Goal: Browse casually

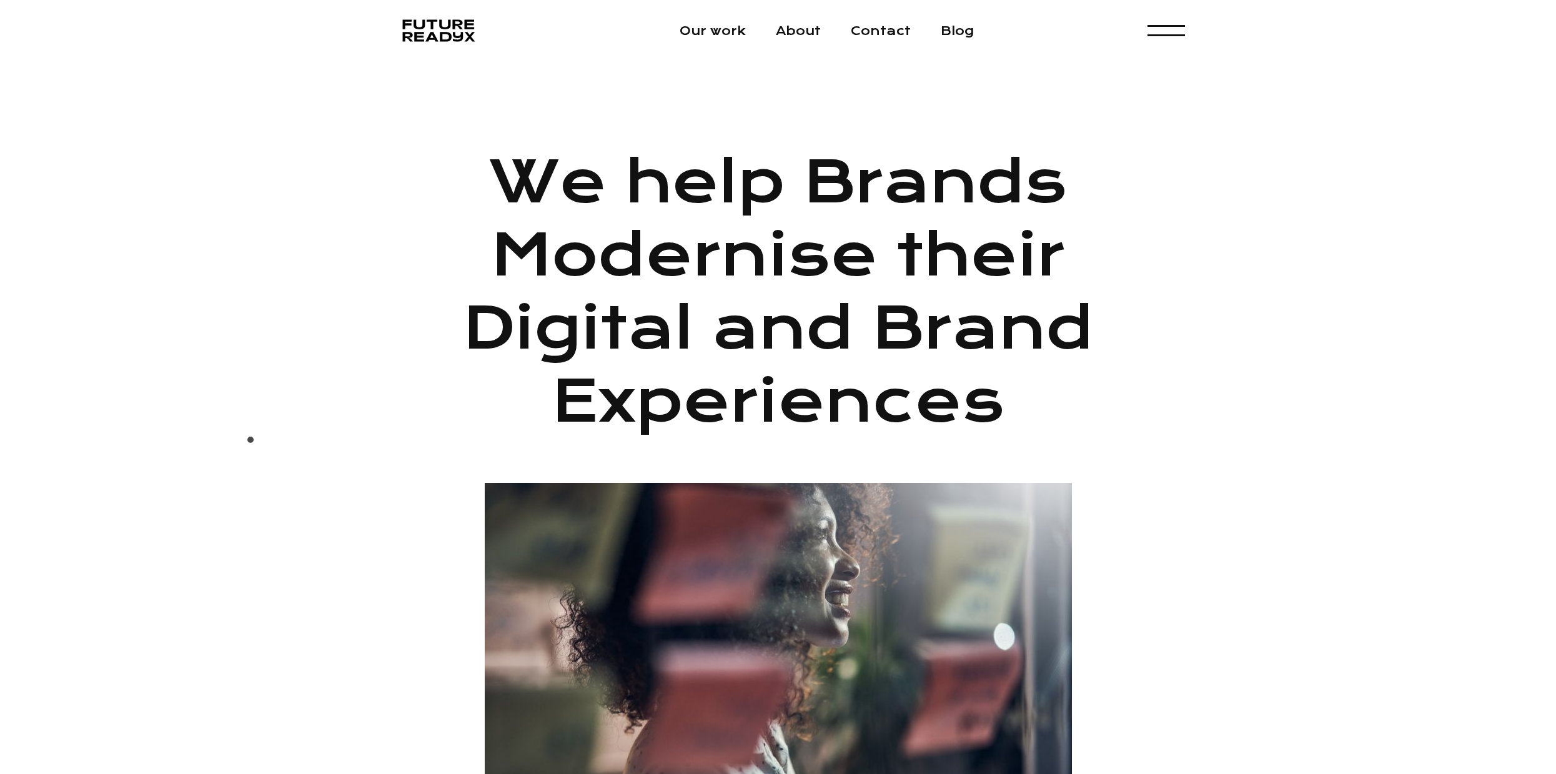
click at [249, 443] on div "We help Brands Modernise their Digital and Brand Experiences Combining Design, …" at bounding box center [778, 737] width 1556 height 1353
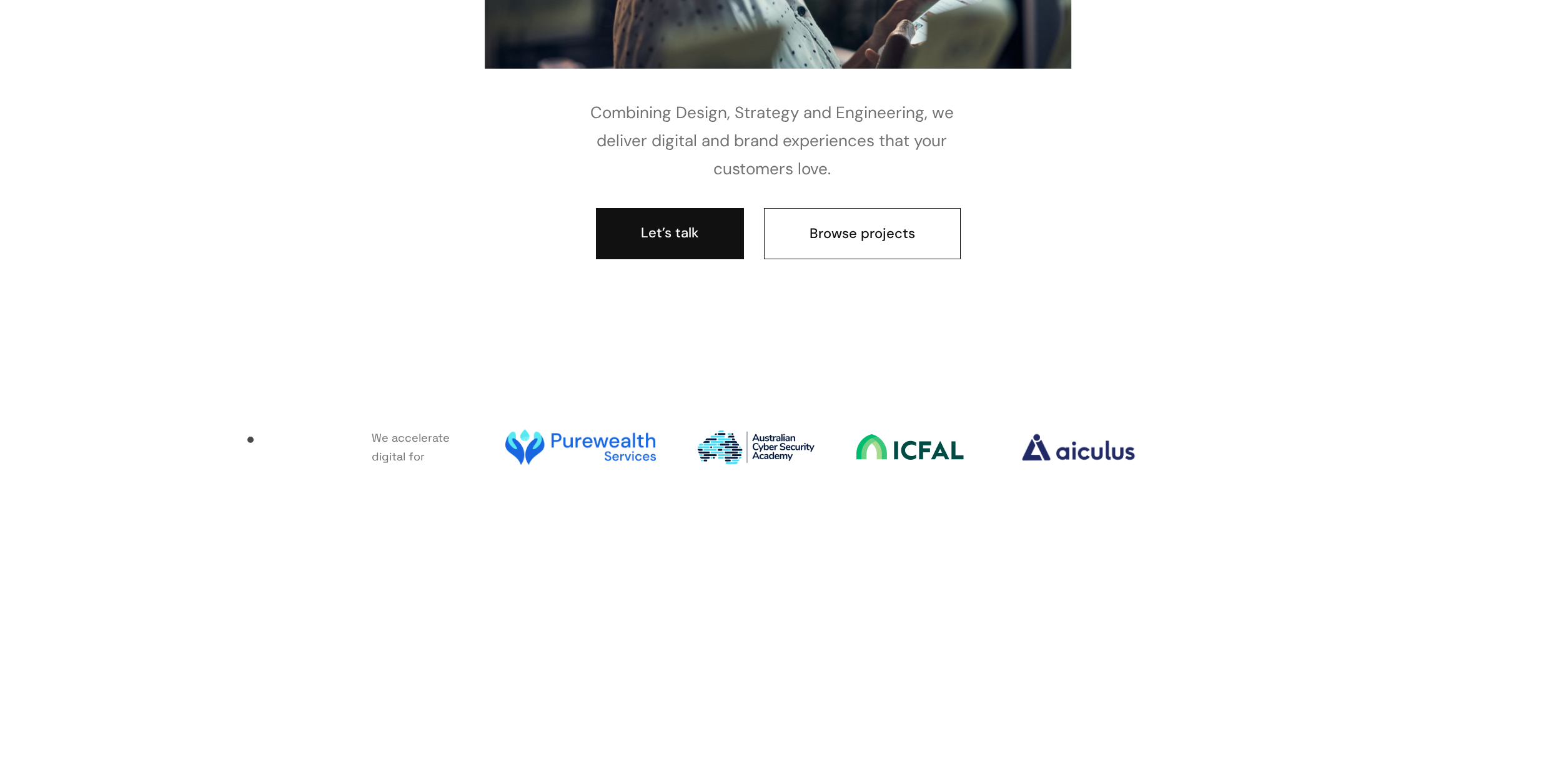
scroll to position [744, 0]
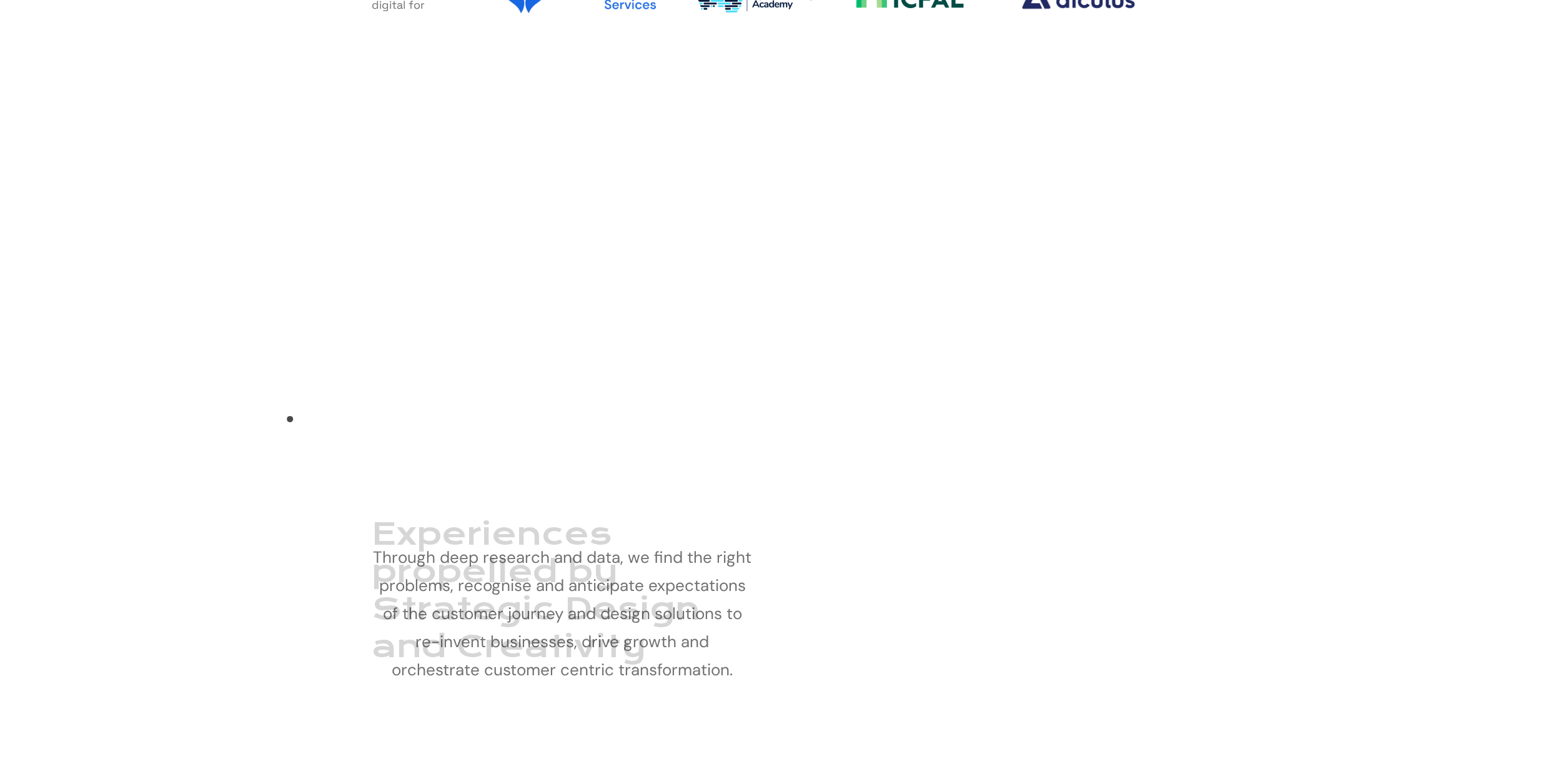
click at [288, 423] on div "Experiences propelled by Strategic Design and Creativity Through deep research …" at bounding box center [778, 725] width 1556 height 1112
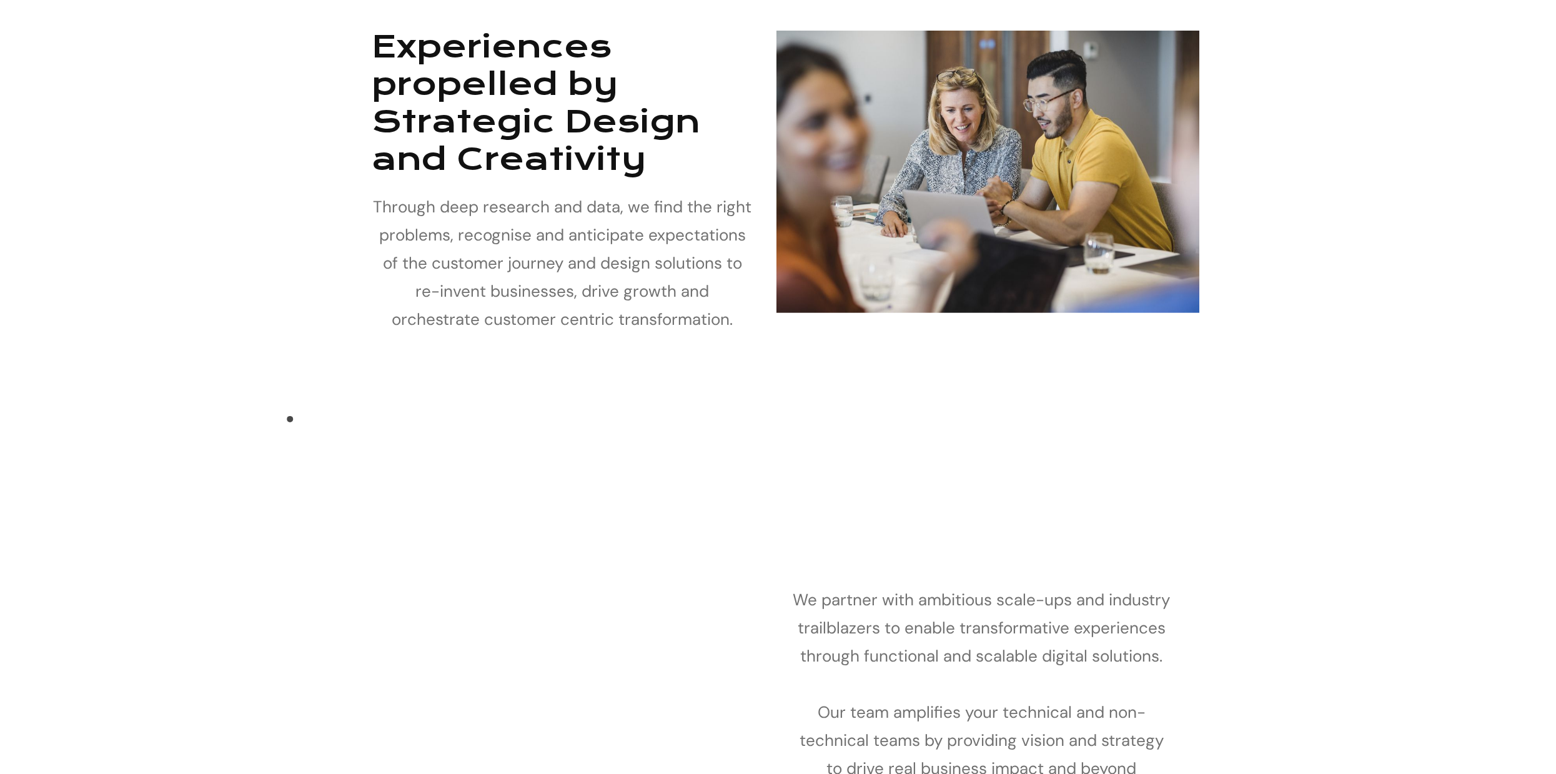
scroll to position [2011, 0]
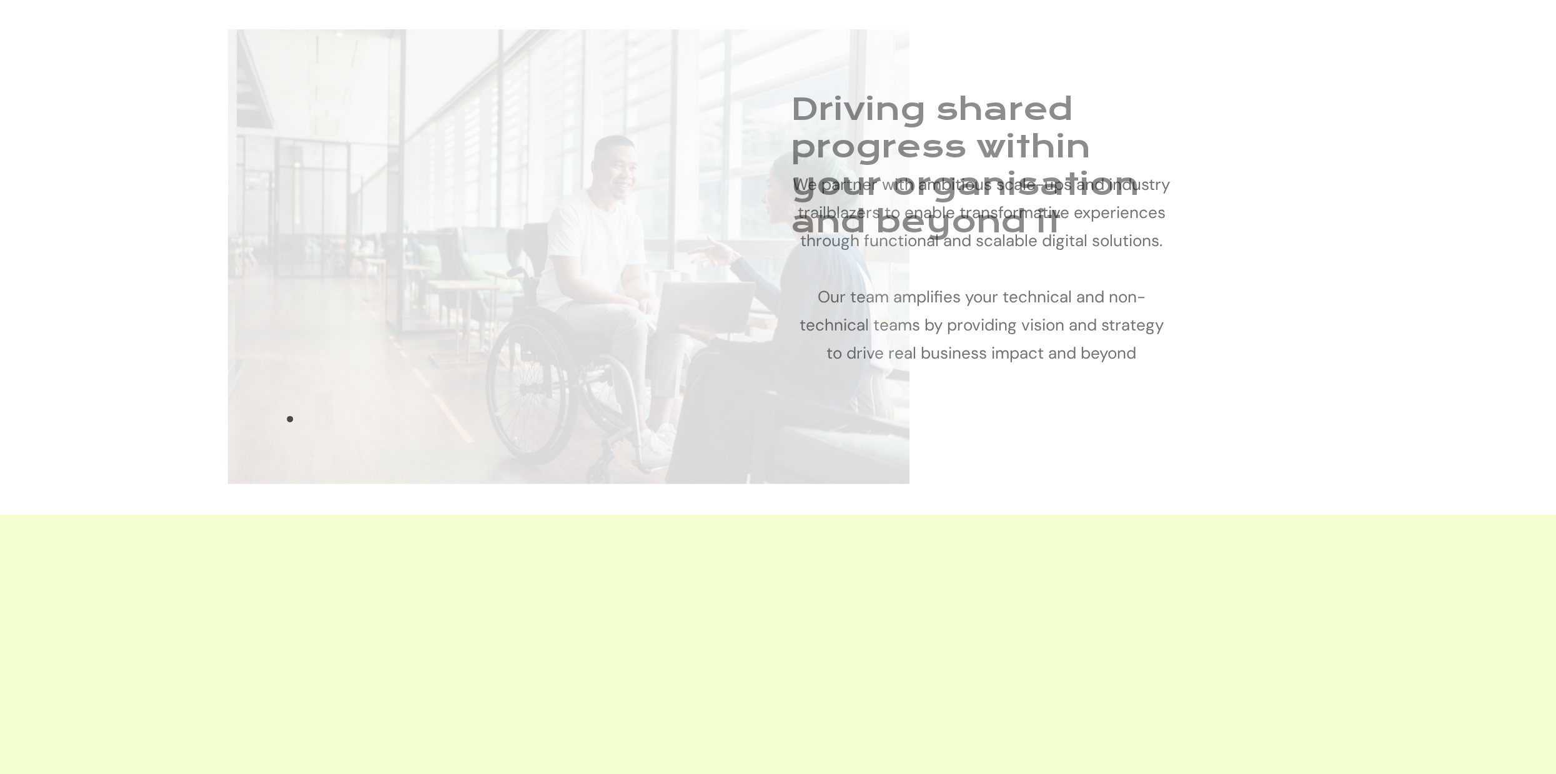
click at [288, 423] on img at bounding box center [568, 256] width 681 height 454
